Goal: Task Accomplishment & Management: Complete application form

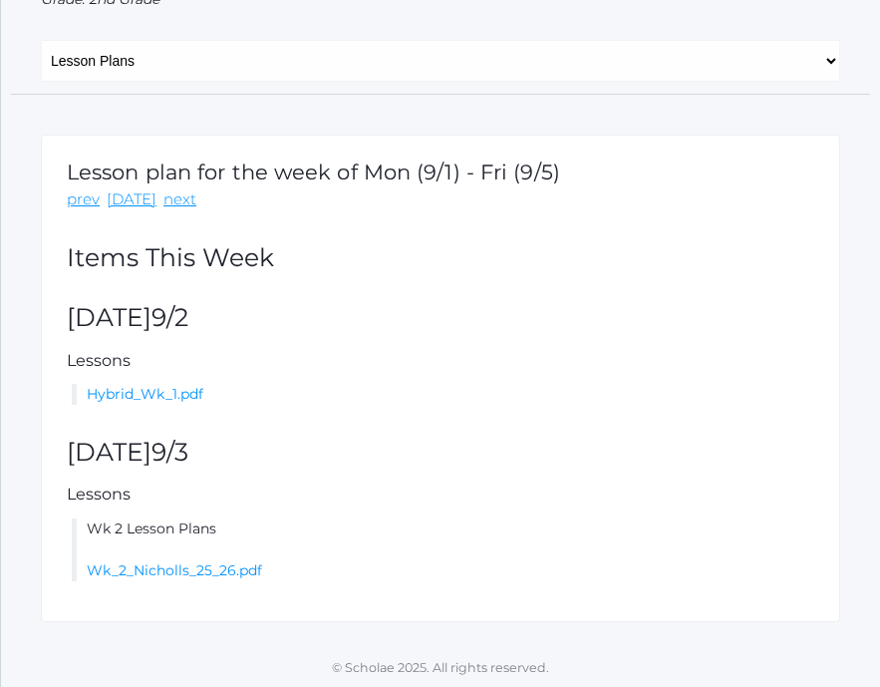
scroll to position [219, 0]
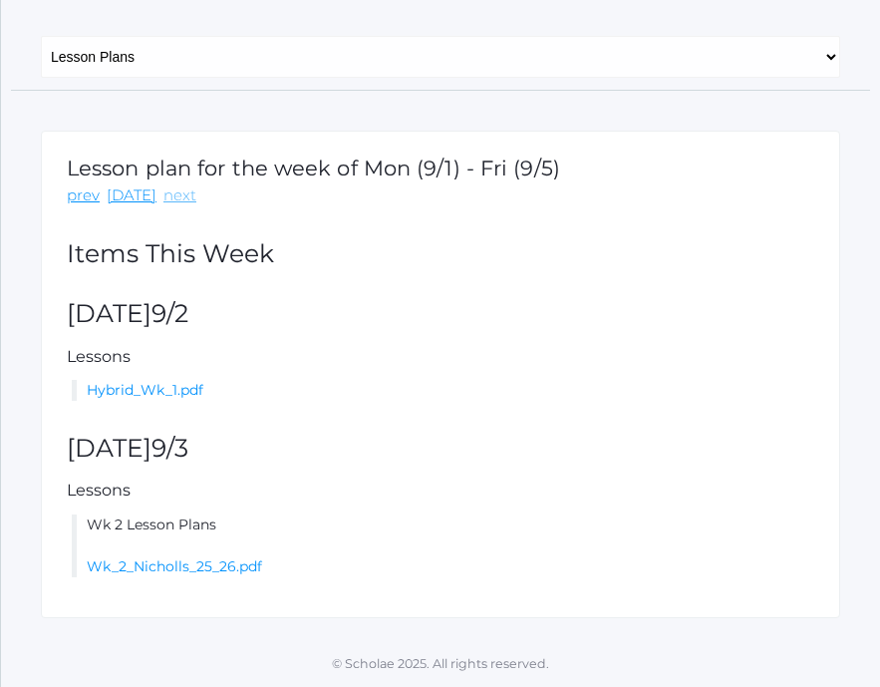
click at [163, 196] on link "next" at bounding box center [179, 195] width 33 height 23
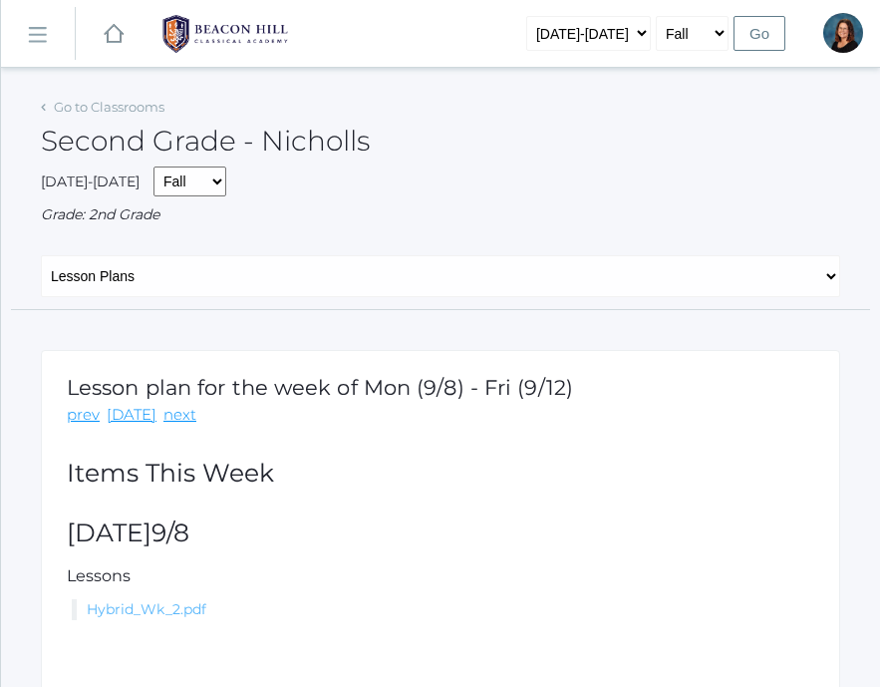
scroll to position [131, 0]
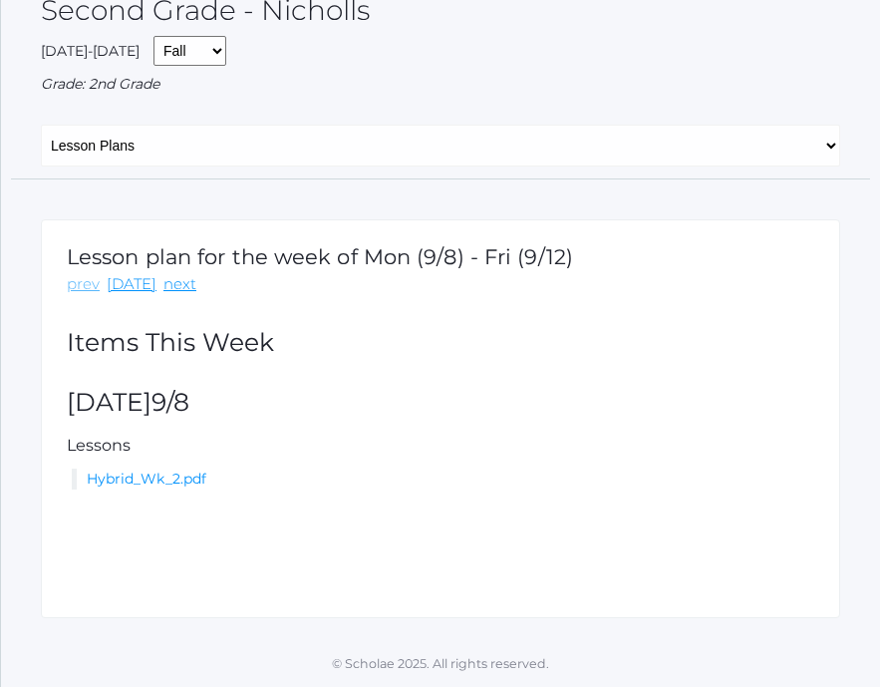
click at [94, 288] on link "prev" at bounding box center [83, 284] width 33 height 23
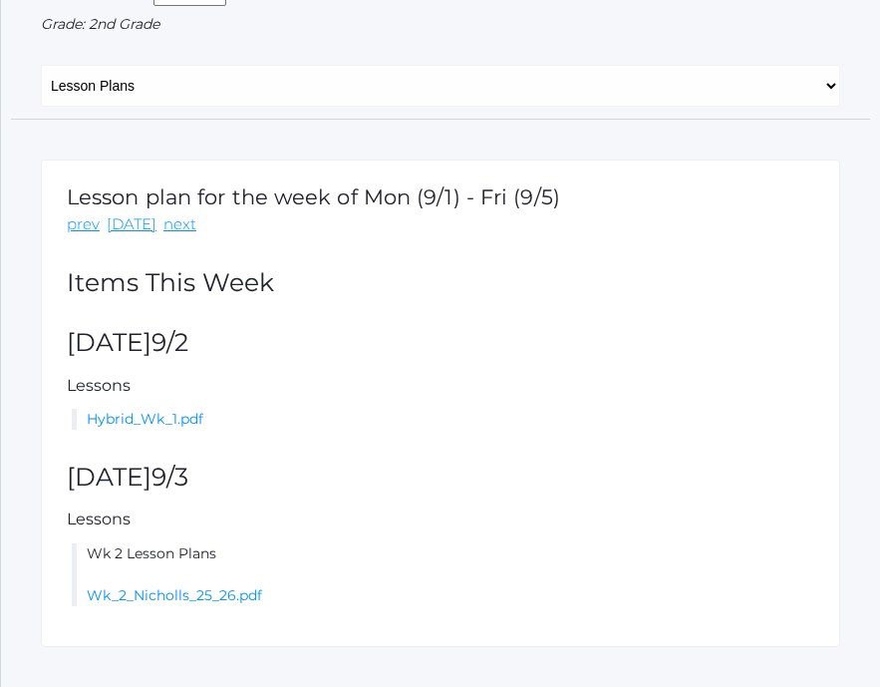
scroll to position [194, 0]
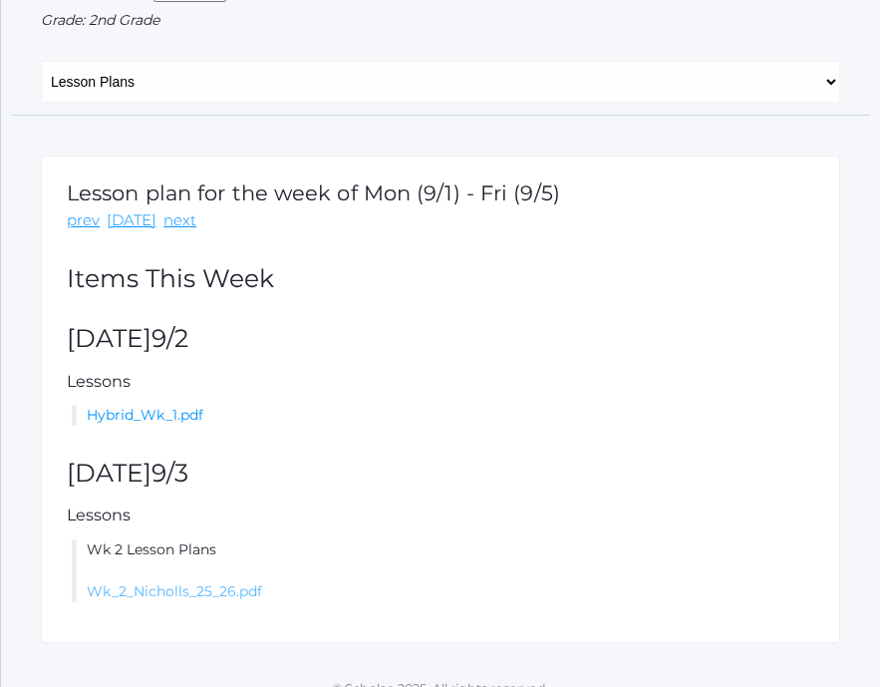
click at [170, 595] on link "Wk_2_Nicholls_25_26.pdf" at bounding box center [174, 591] width 175 height 18
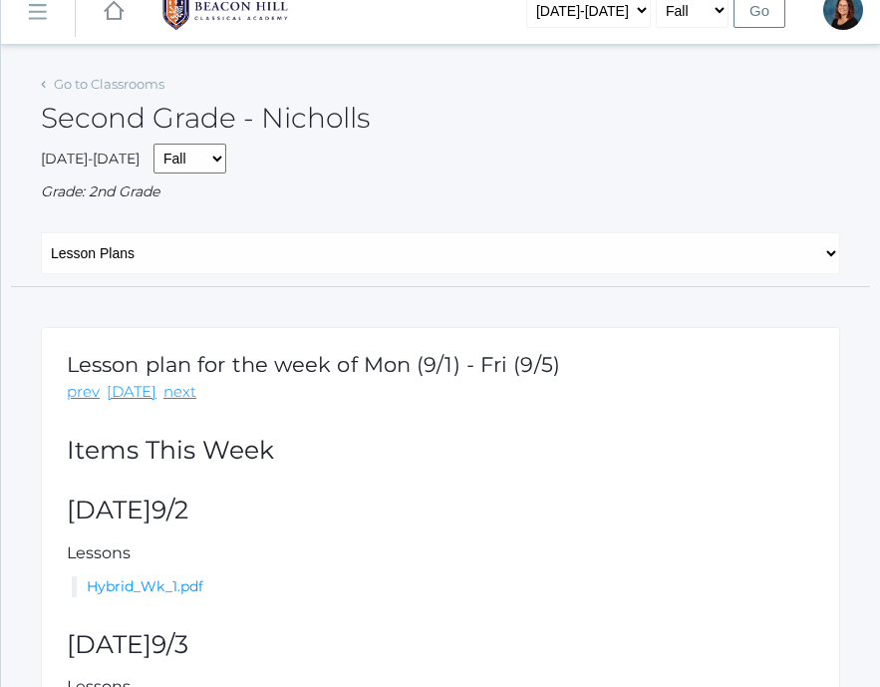
scroll to position [24, 0]
click at [152, 91] on link "Go to Classrooms" at bounding box center [109, 83] width 111 height 16
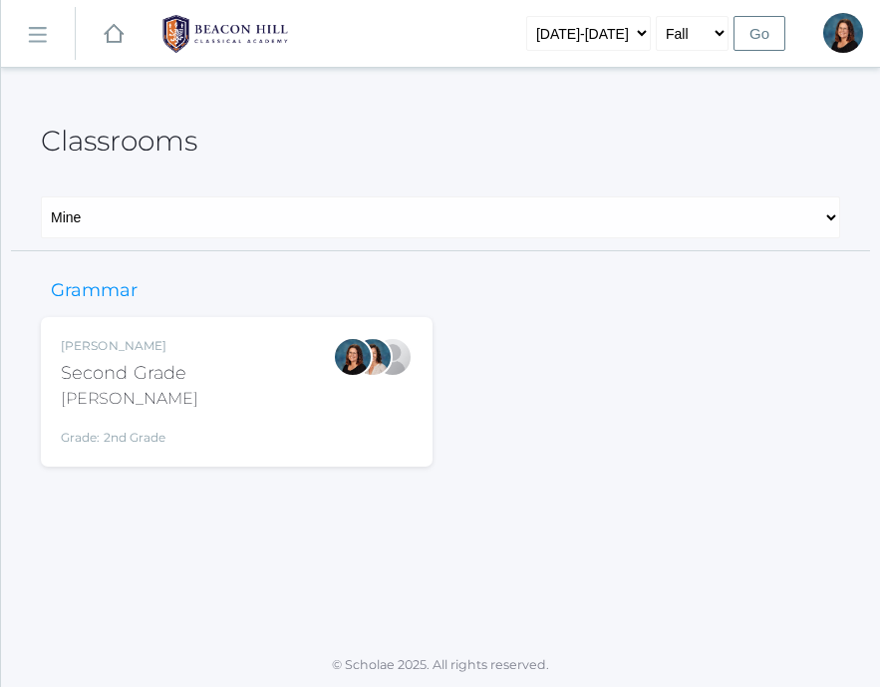
click at [200, 359] on div "[PERSON_NAME] Second Grade [PERSON_NAME] Grade: 2nd Grade 02LA" at bounding box center [237, 392] width 352 height 110
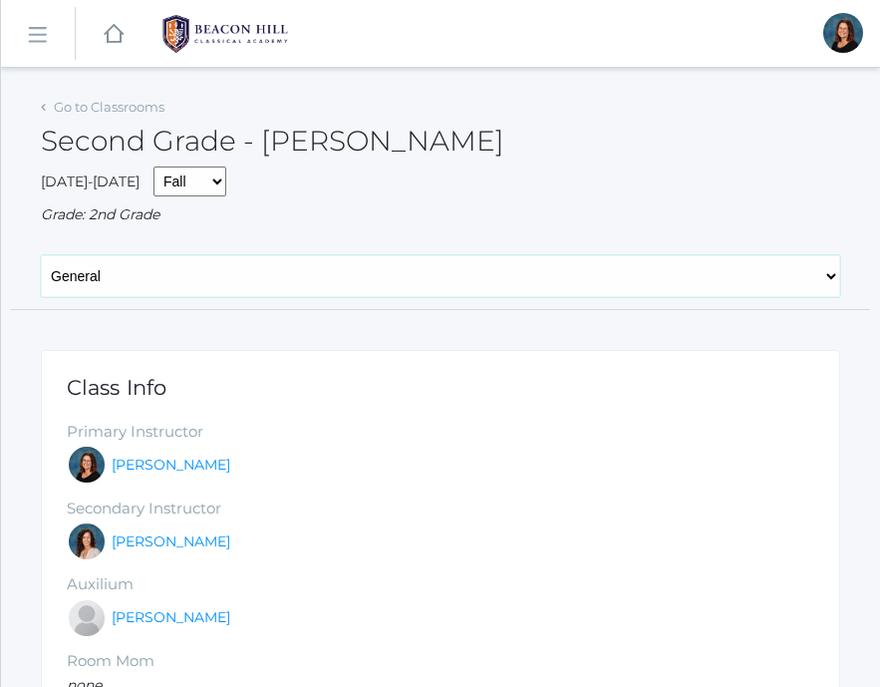
click at [254, 292] on select "General Attendance Attd Summary Gradebook Lesson Plans Students Contacts Schedu…" at bounding box center [440, 276] width 799 height 42
select select "/classrooms/1958/lesson_plans?term=1"
click at [41, 255] on select "General Attendance Attd Summary Gradebook Lesson Plans Students Contacts Schedu…" at bounding box center [440, 276] width 799 height 42
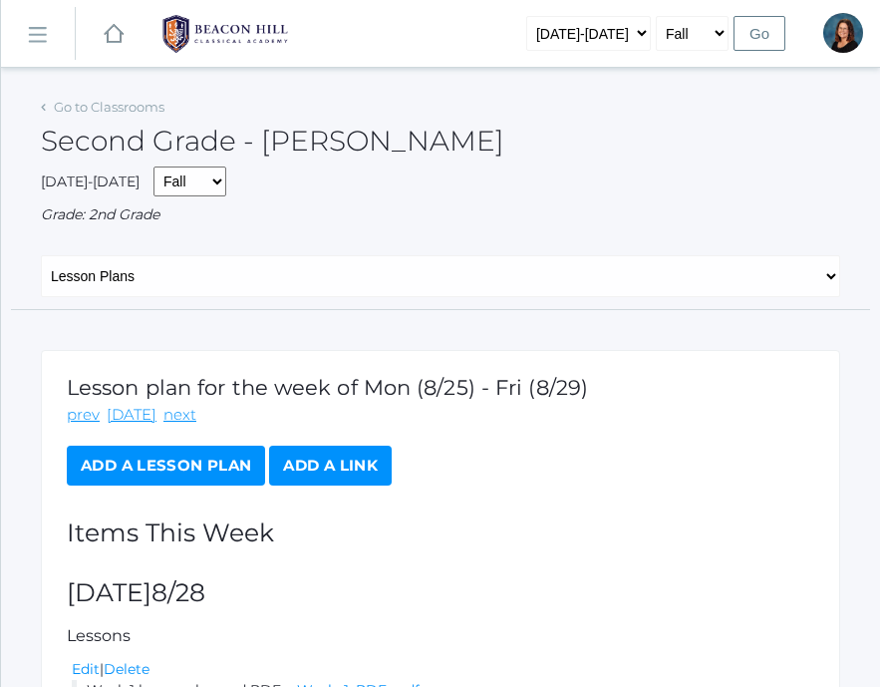
scroll to position [131, 0]
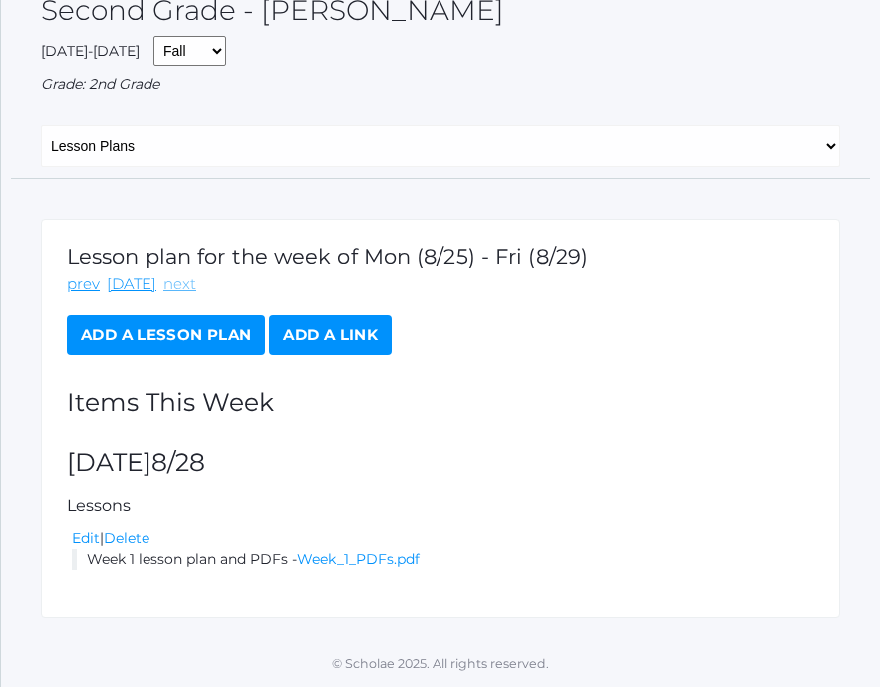
click at [169, 277] on link "next" at bounding box center [179, 284] width 33 height 23
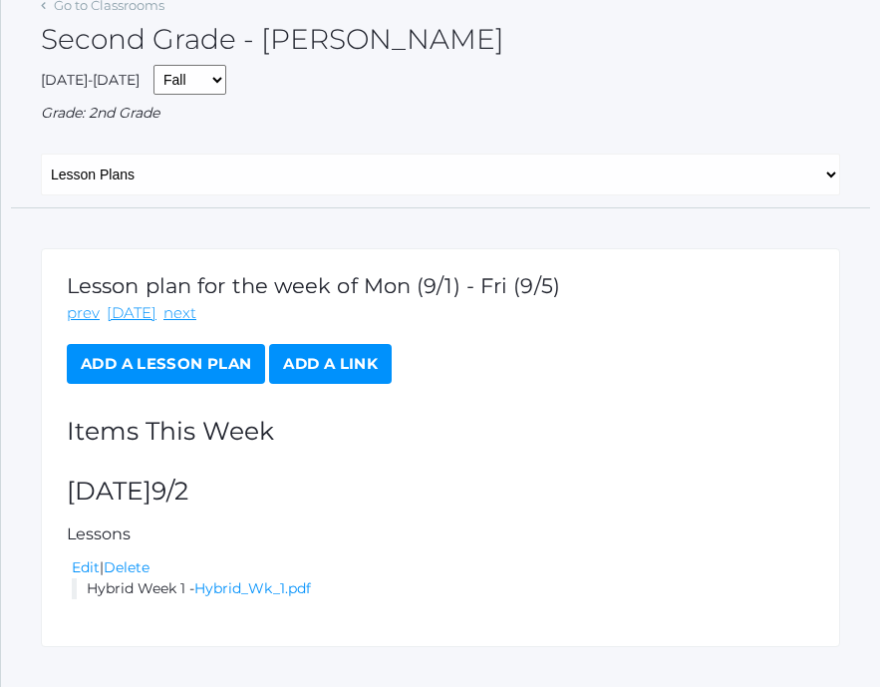
scroll to position [131, 0]
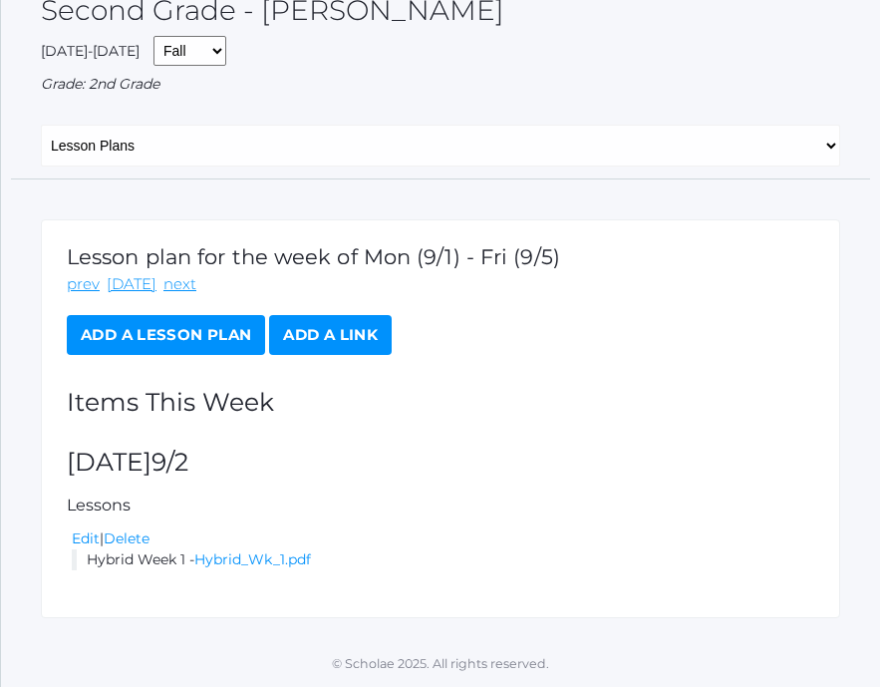
click at [208, 341] on link "Add a Lesson Plan" at bounding box center [166, 335] width 198 height 40
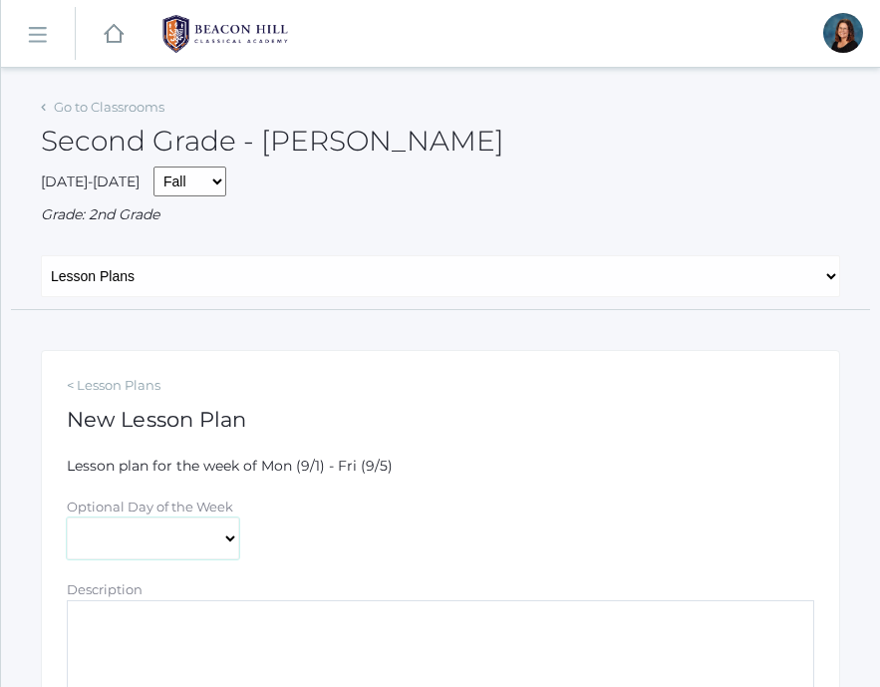
click at [197, 538] on select "[DATE] [DATE] [DATE] [DATE] [DATE]" at bounding box center [153, 538] width 172 height 42
select select "[DATE]"
click at [67, 517] on select "[DATE] [DATE] [DATE] [DATE] [DATE]" at bounding box center [153, 538] width 172 height 42
click at [230, 624] on textarea "Description" at bounding box center [440, 660] width 747 height 120
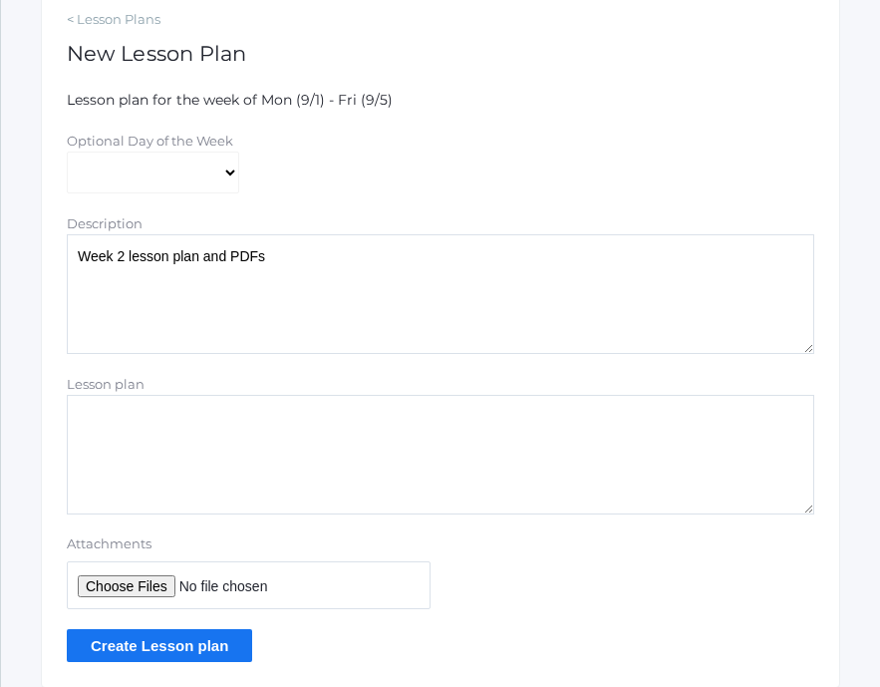
scroll to position [372, 0]
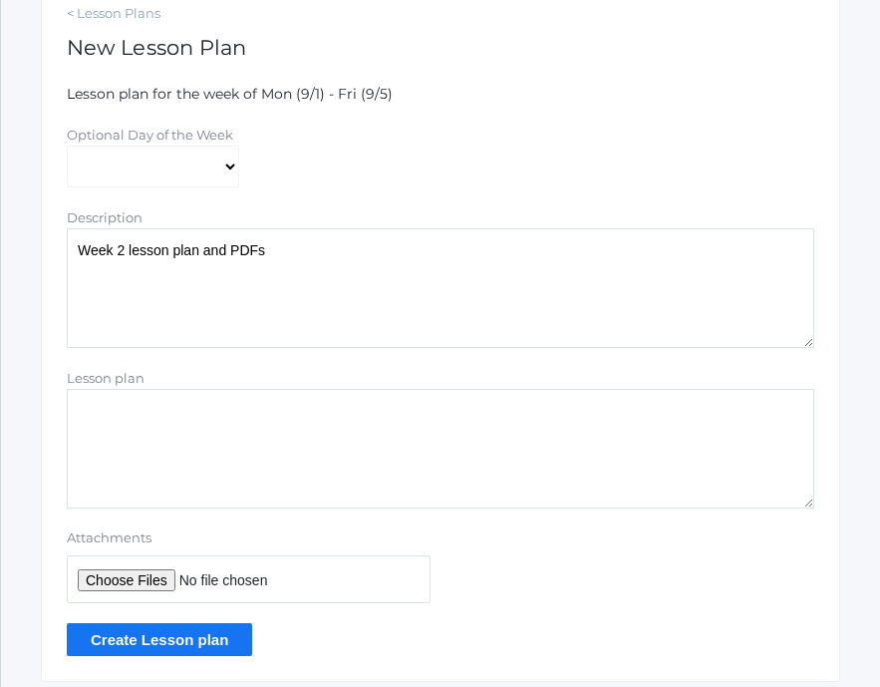
type textarea "Week 2 lesson plan and PDFs"
click at [145, 585] on input "Attachments" at bounding box center [249, 579] width 364 height 48
type input "C:\fakepath\Week 2 PDFs.pdf"
click at [195, 643] on input "Create Lesson plan" at bounding box center [159, 639] width 185 height 33
